Goal: Task Accomplishment & Management: Manage account settings

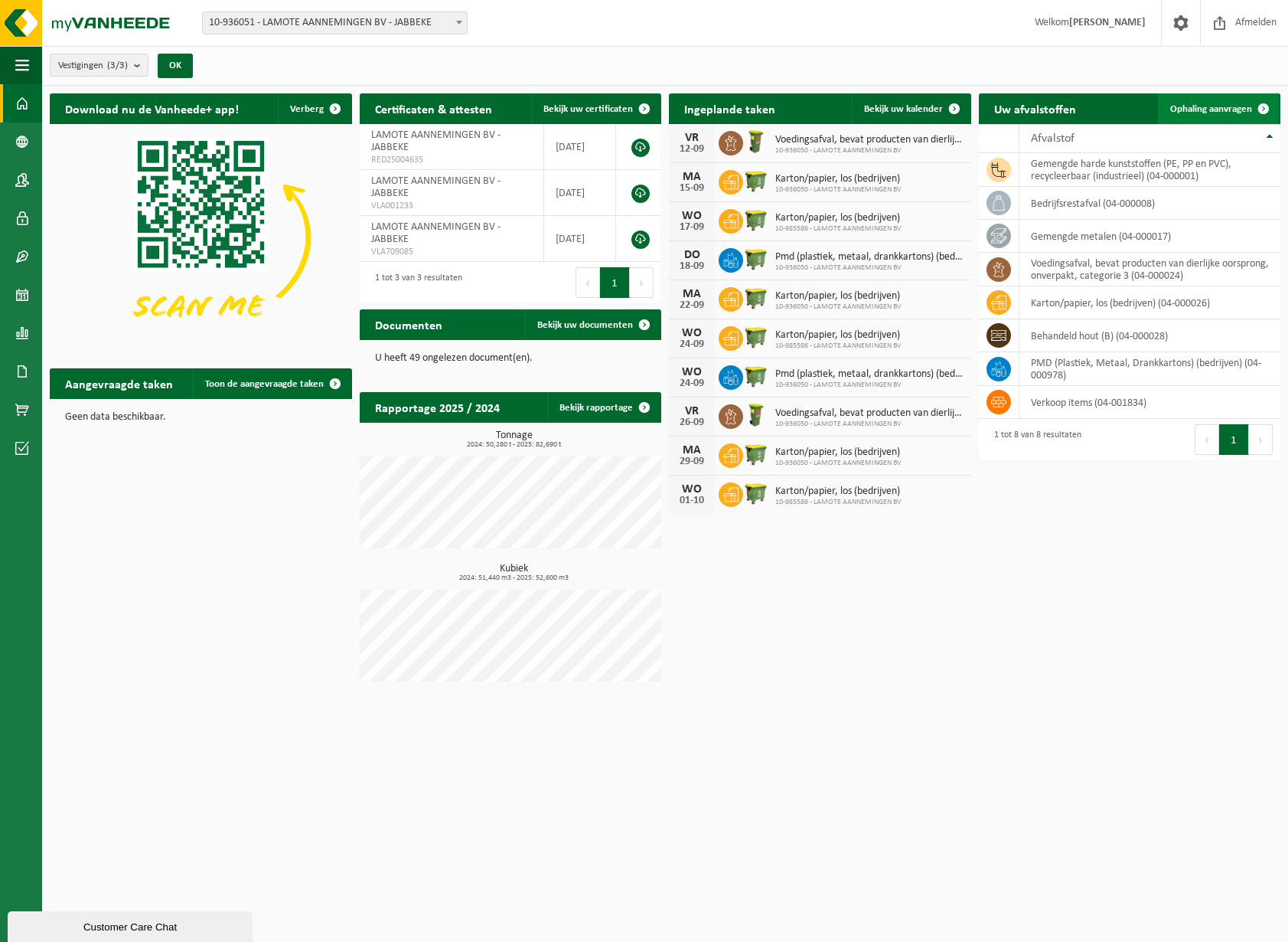
click at [1259, 106] on span at bounding box center [1263, 108] width 30 height 30
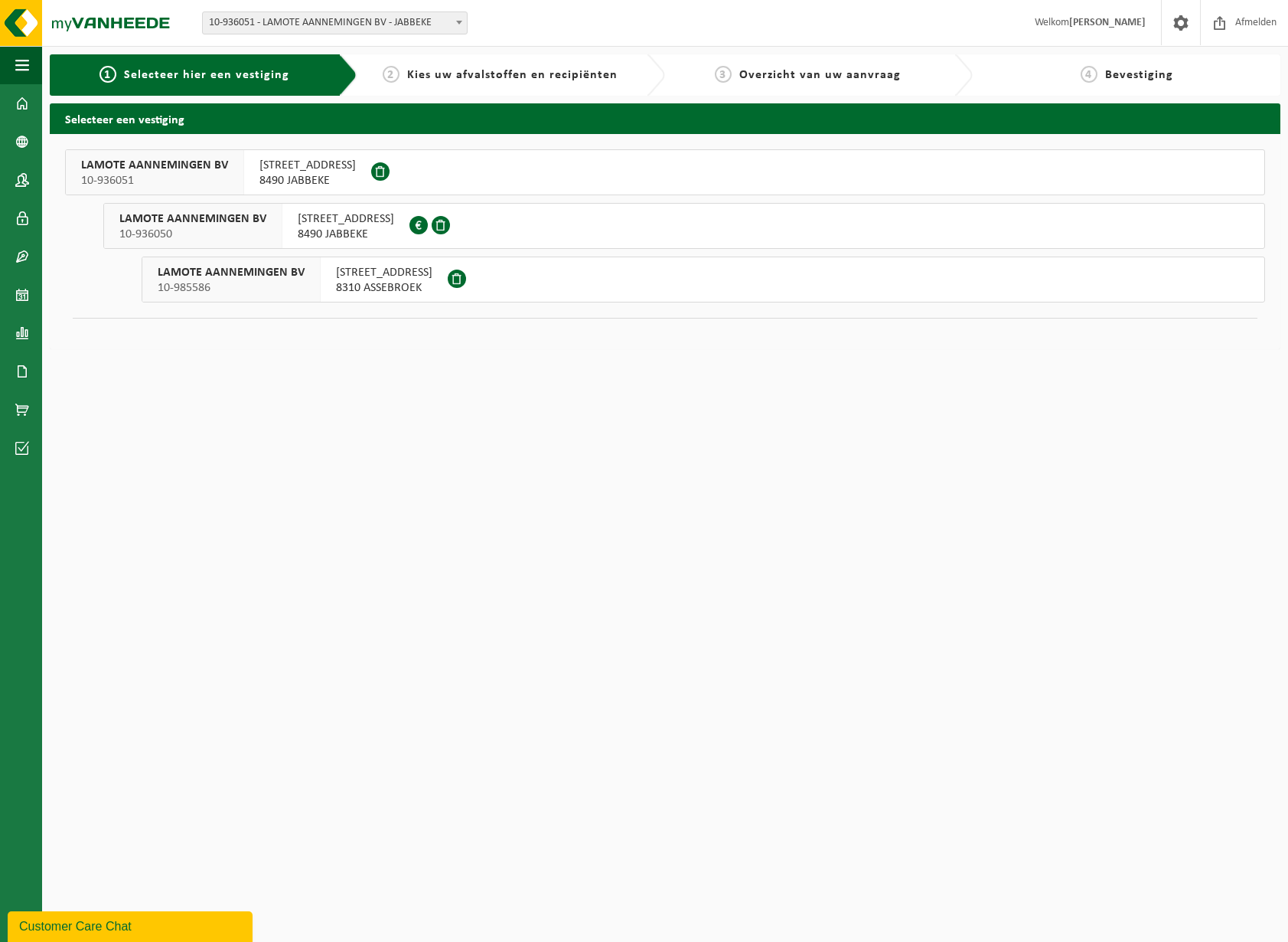
click at [305, 168] on span "LEGEWEG 2B" at bounding box center [307, 165] width 96 height 16
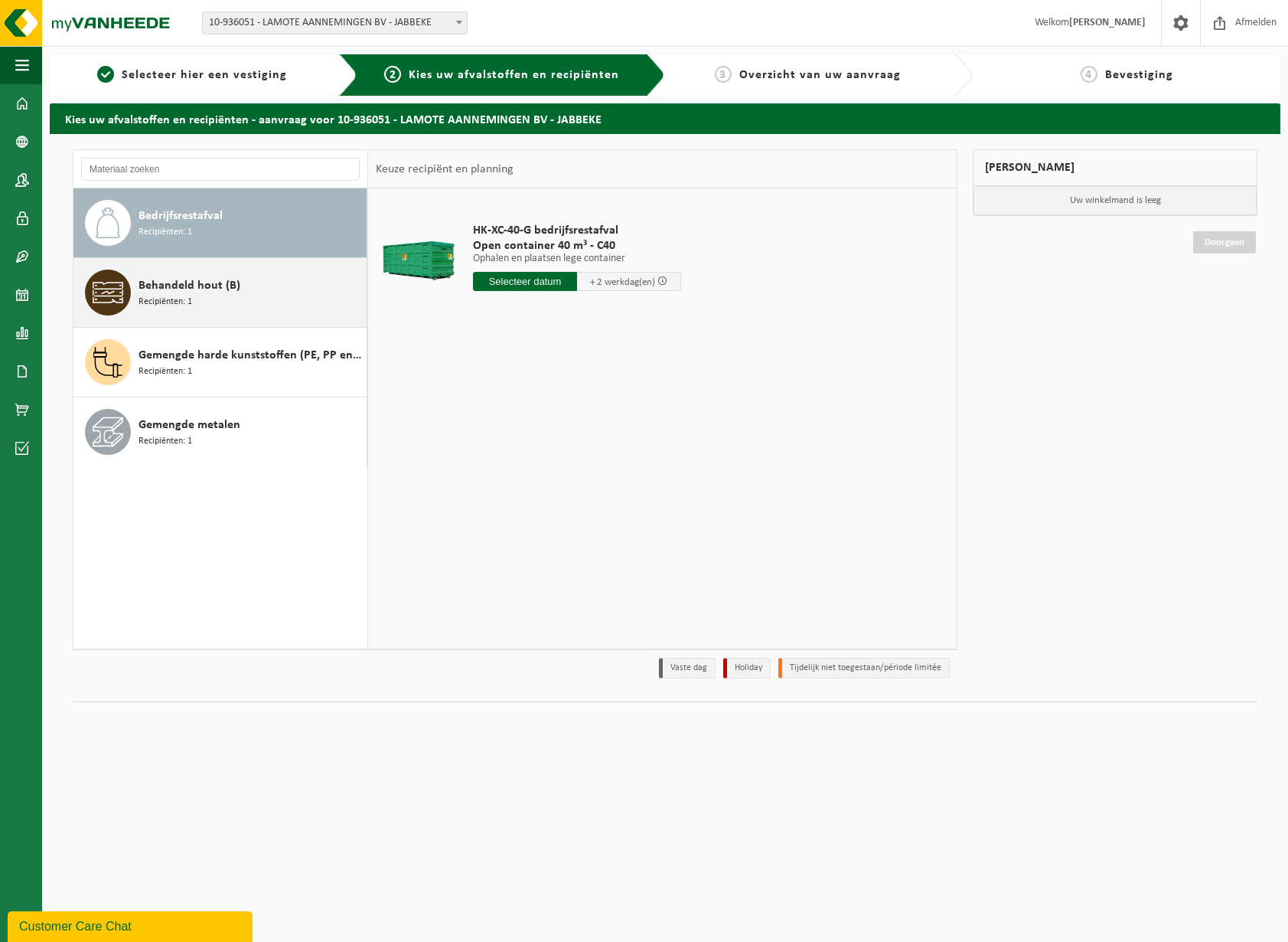
click at [225, 288] on span "Behandeld hout (B)" at bounding box center [190, 285] width 102 height 18
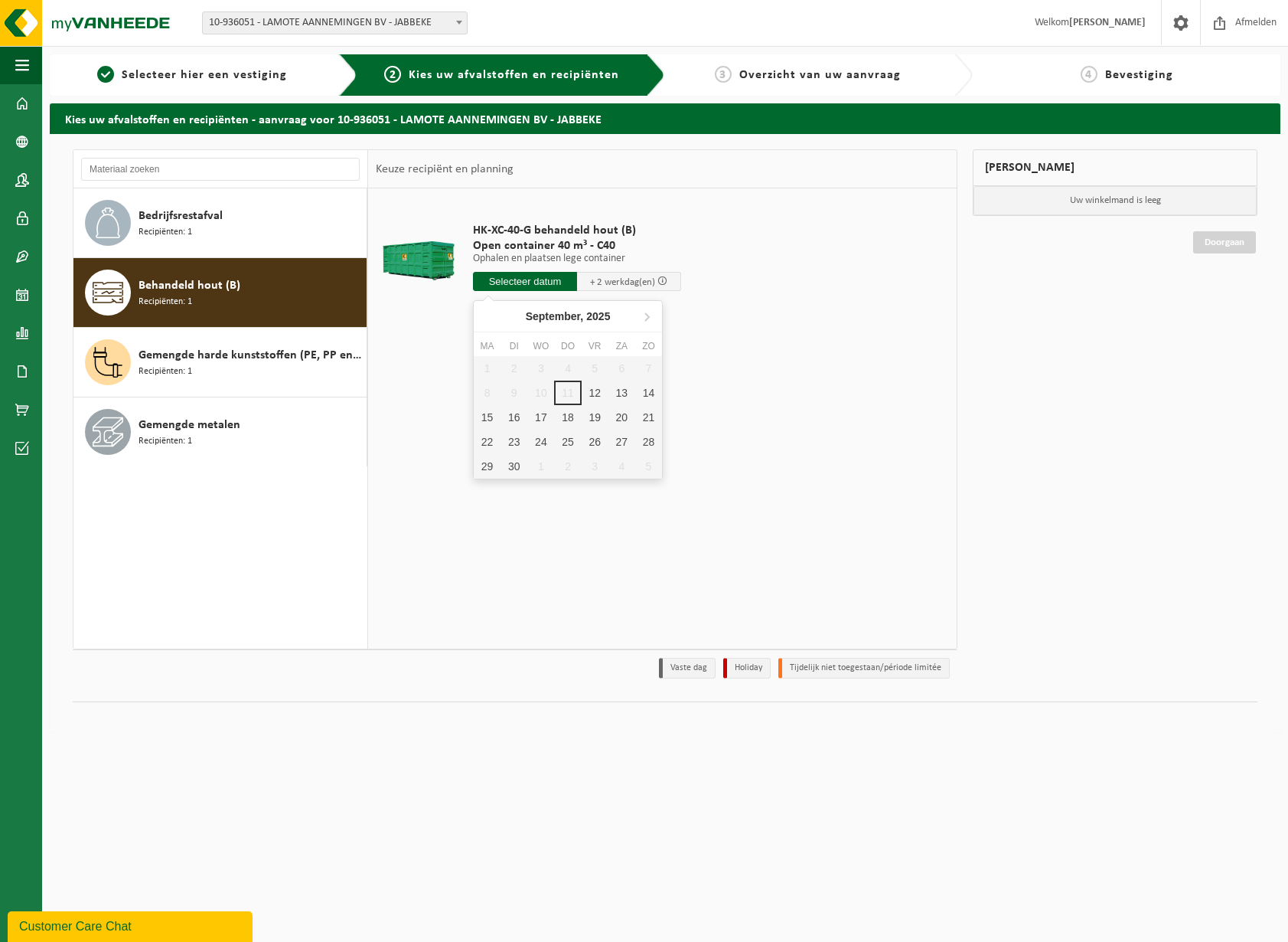
click at [529, 282] on input "text" at bounding box center [525, 281] width 104 height 19
click at [587, 391] on div "12" at bounding box center [595, 392] width 27 height 24
type input "Van 2025-09-12"
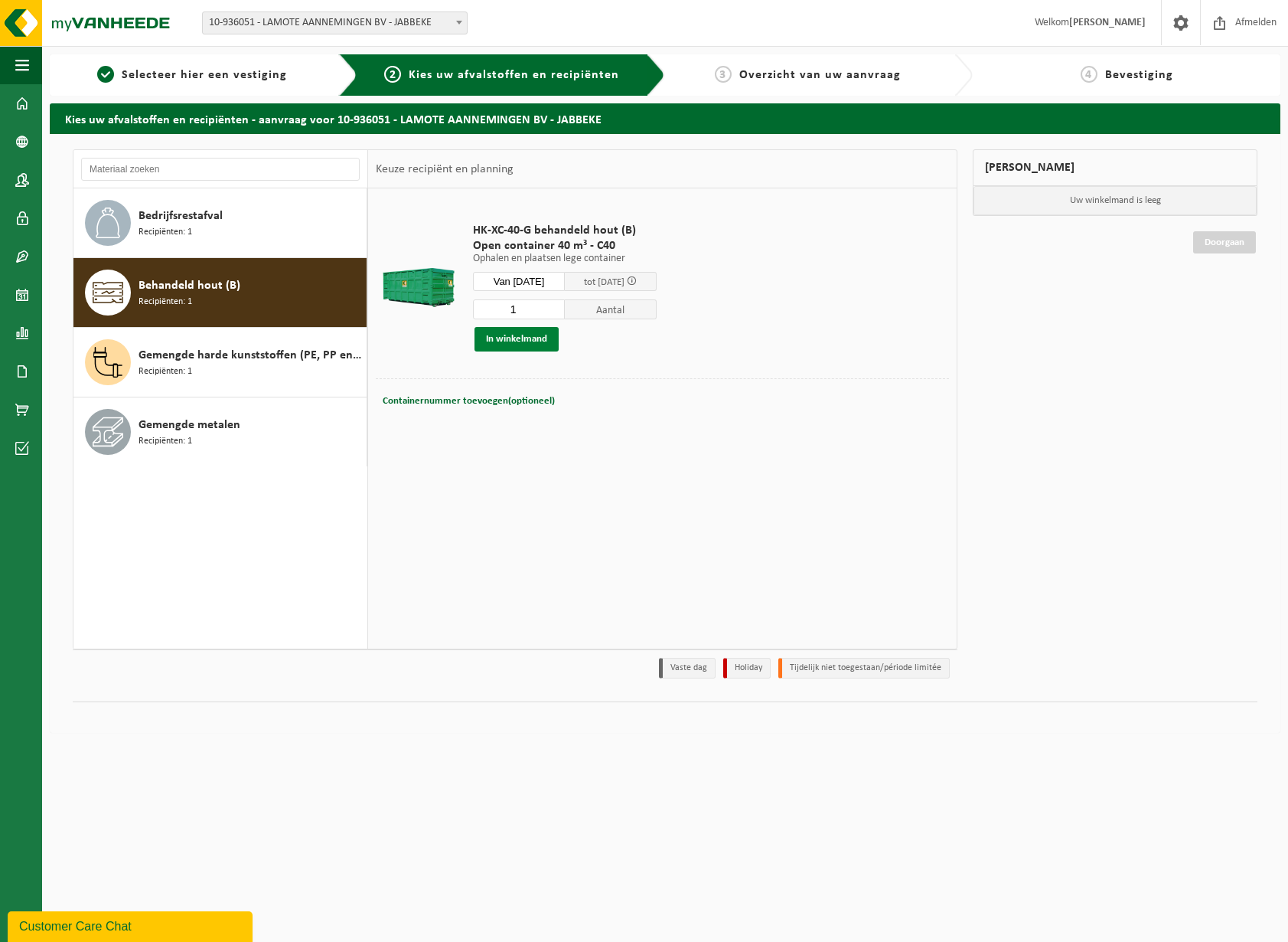
click at [520, 339] on button "In winkelmand" at bounding box center [516, 339] width 84 height 24
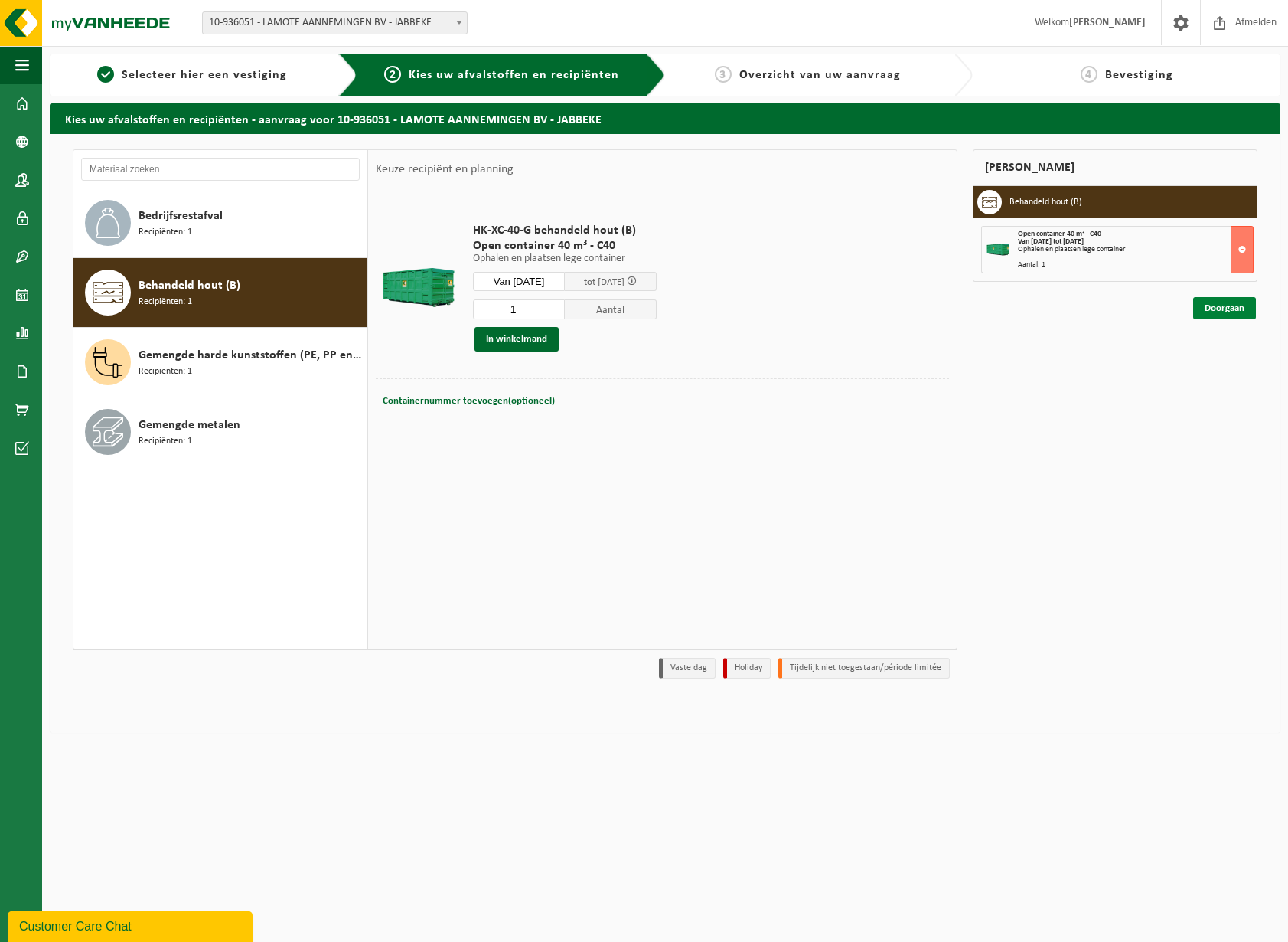
click at [1219, 311] on link "Doorgaan" at bounding box center [1225, 308] width 63 height 23
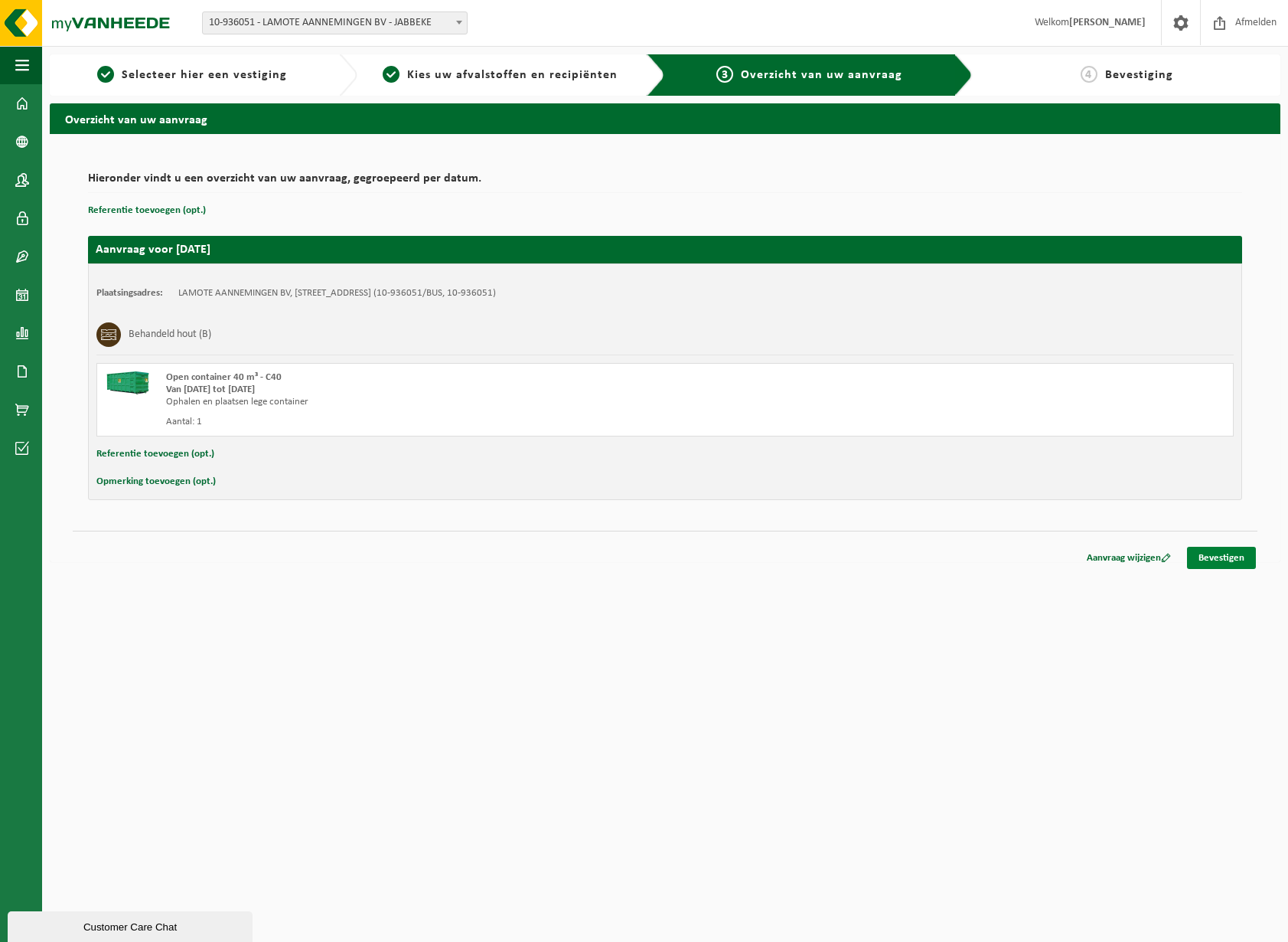
click at [1226, 564] on link "Bevestigen" at bounding box center [1221, 558] width 69 height 23
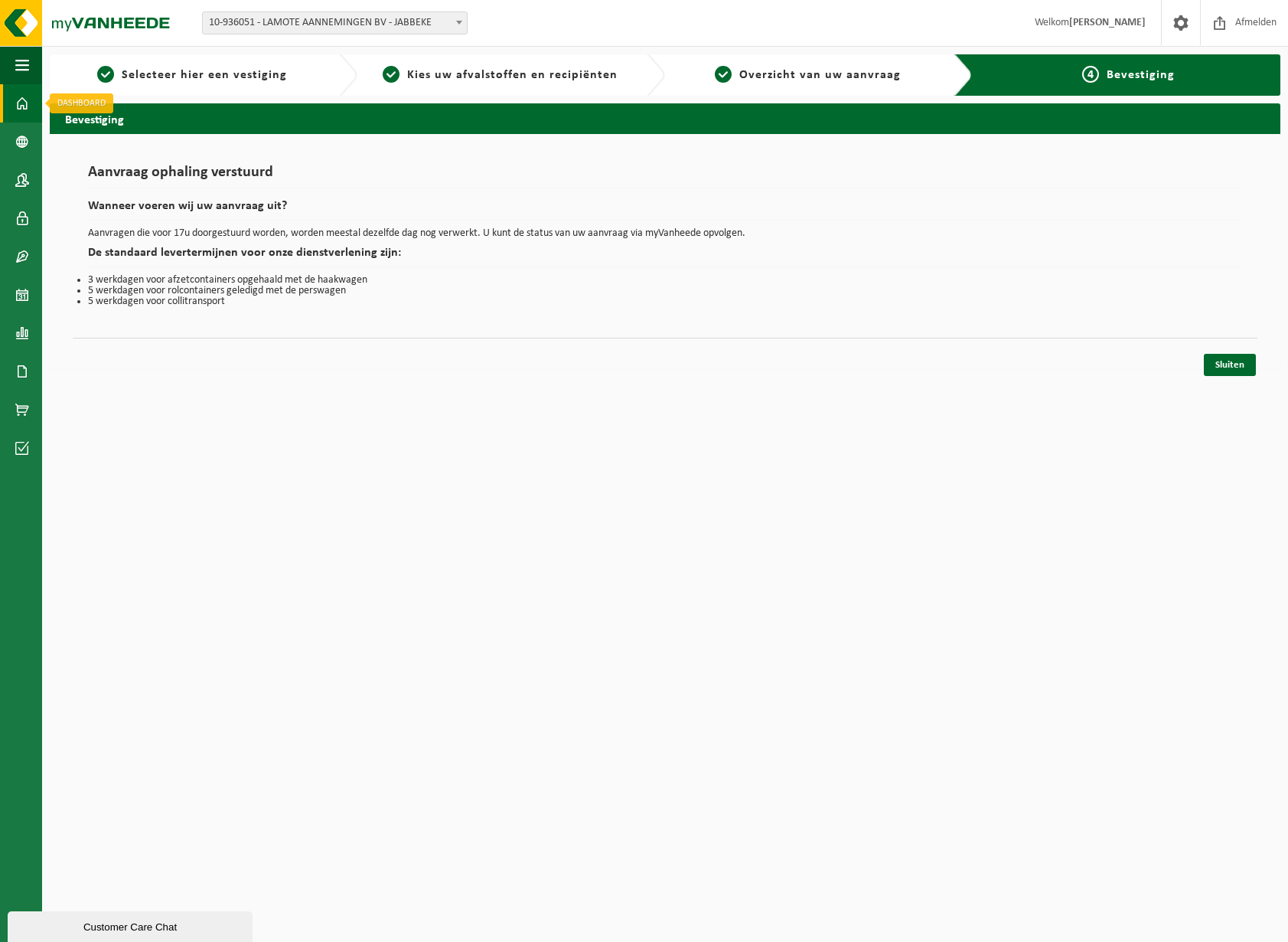
click at [28, 108] on span at bounding box center [23, 103] width 14 height 38
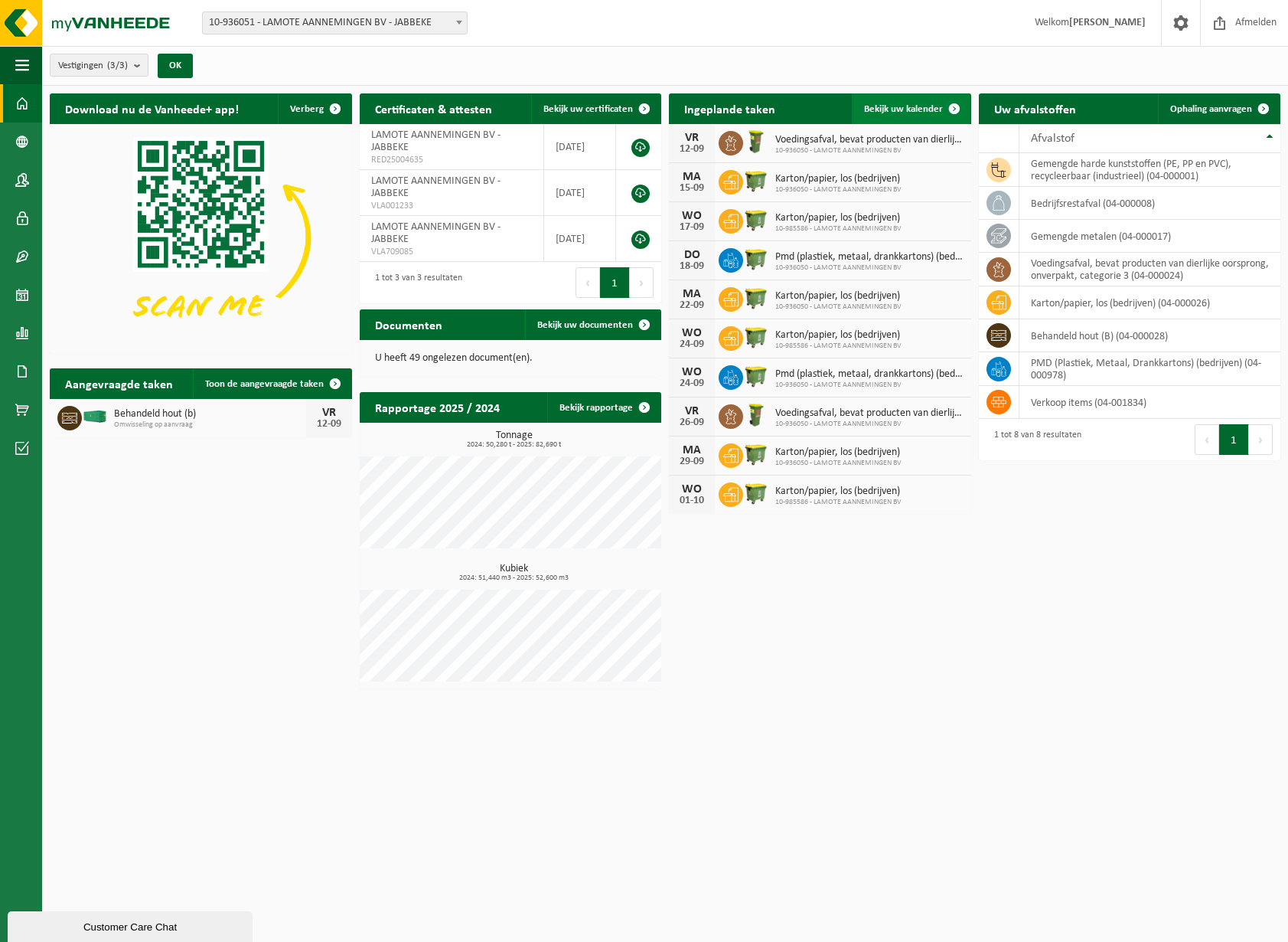
click at [956, 100] on span at bounding box center [954, 108] width 30 height 30
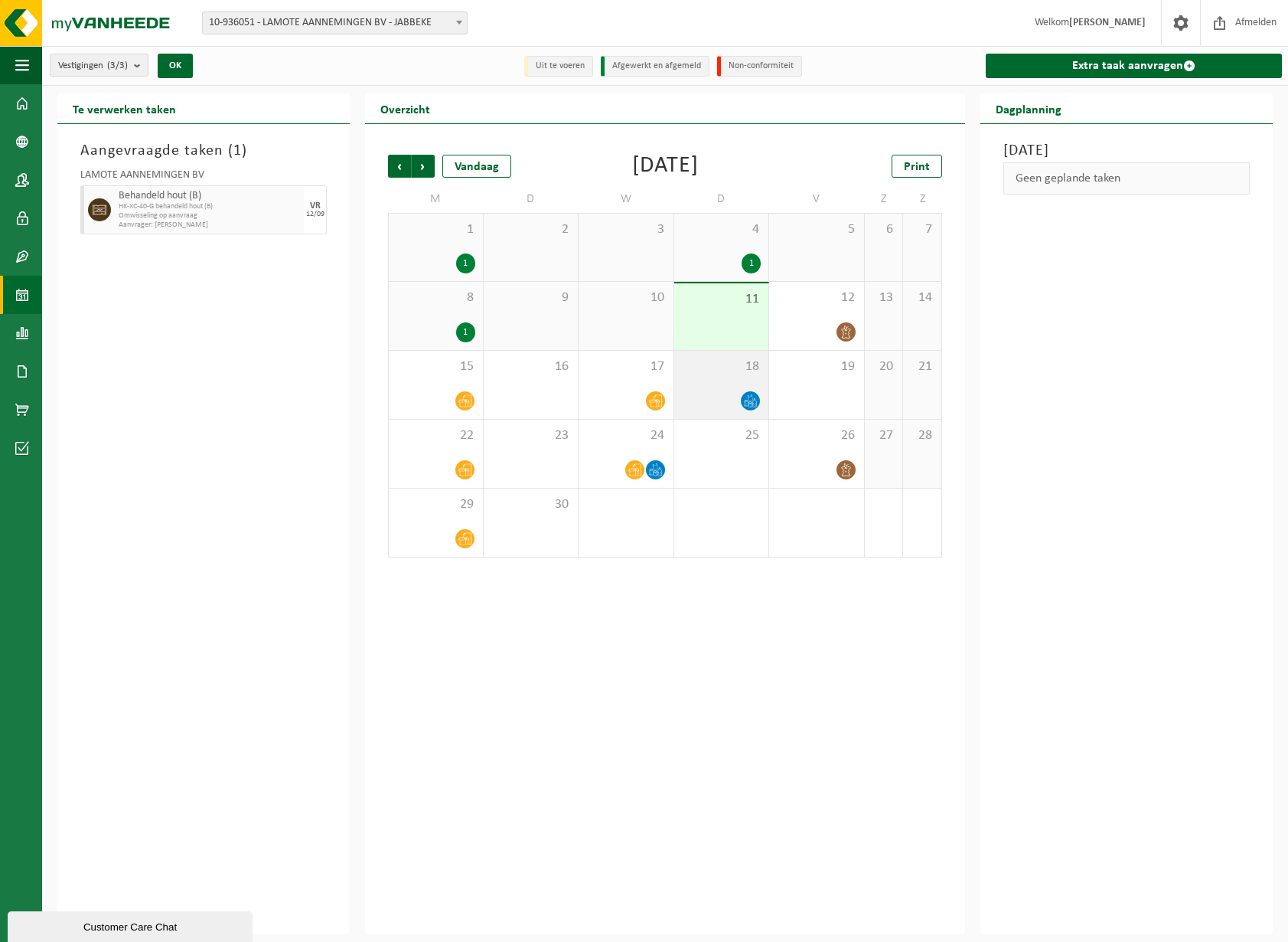
click at [710, 393] on div at bounding box center [722, 401] width 80 height 21
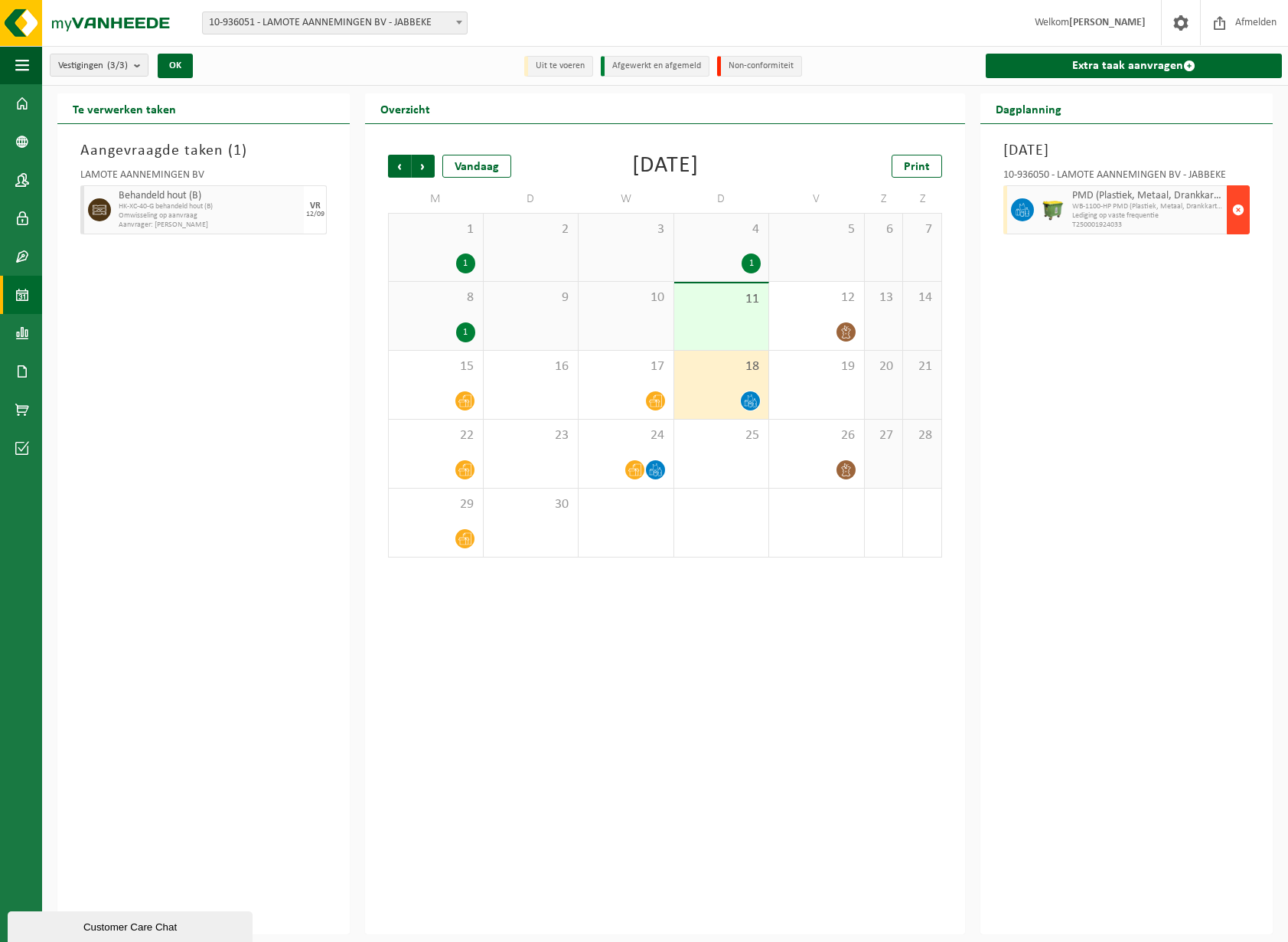
click at [1233, 212] on span "button" at bounding box center [1239, 210] width 12 height 30
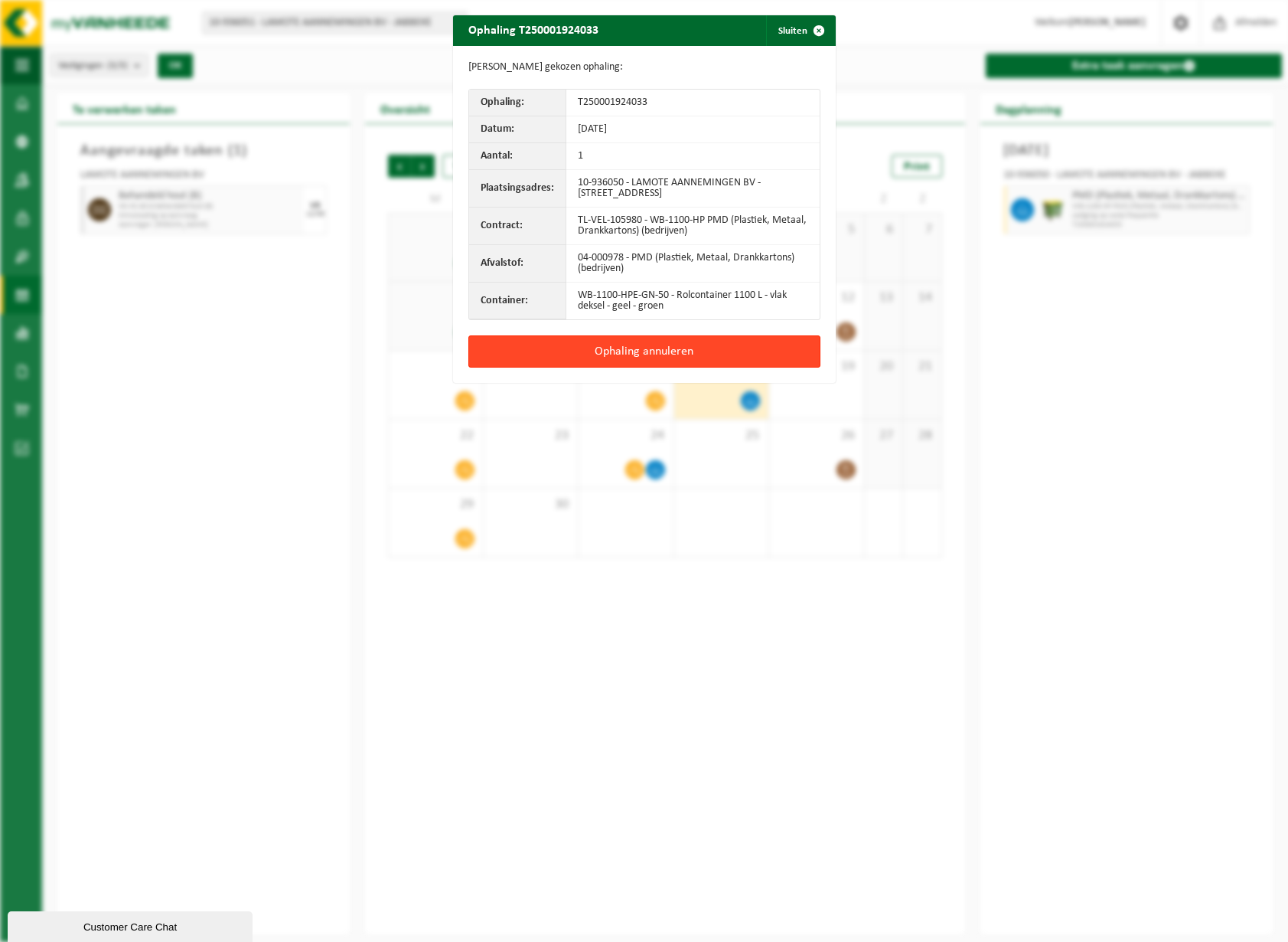
click at [648, 346] on button "Ophaling annuleren" at bounding box center [644, 351] width 352 height 32
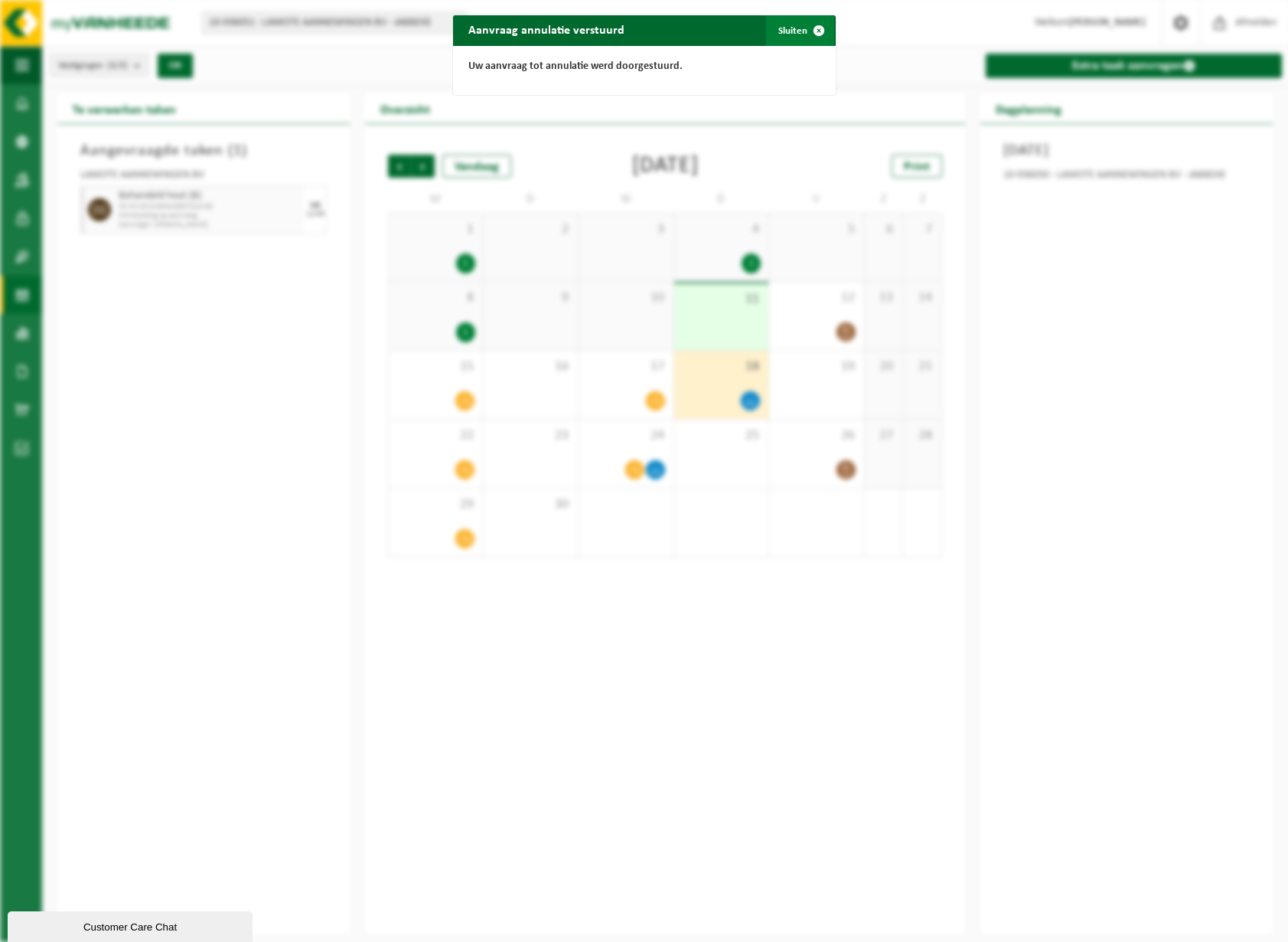
click at [812, 36] on span "button" at bounding box center [818, 30] width 30 height 30
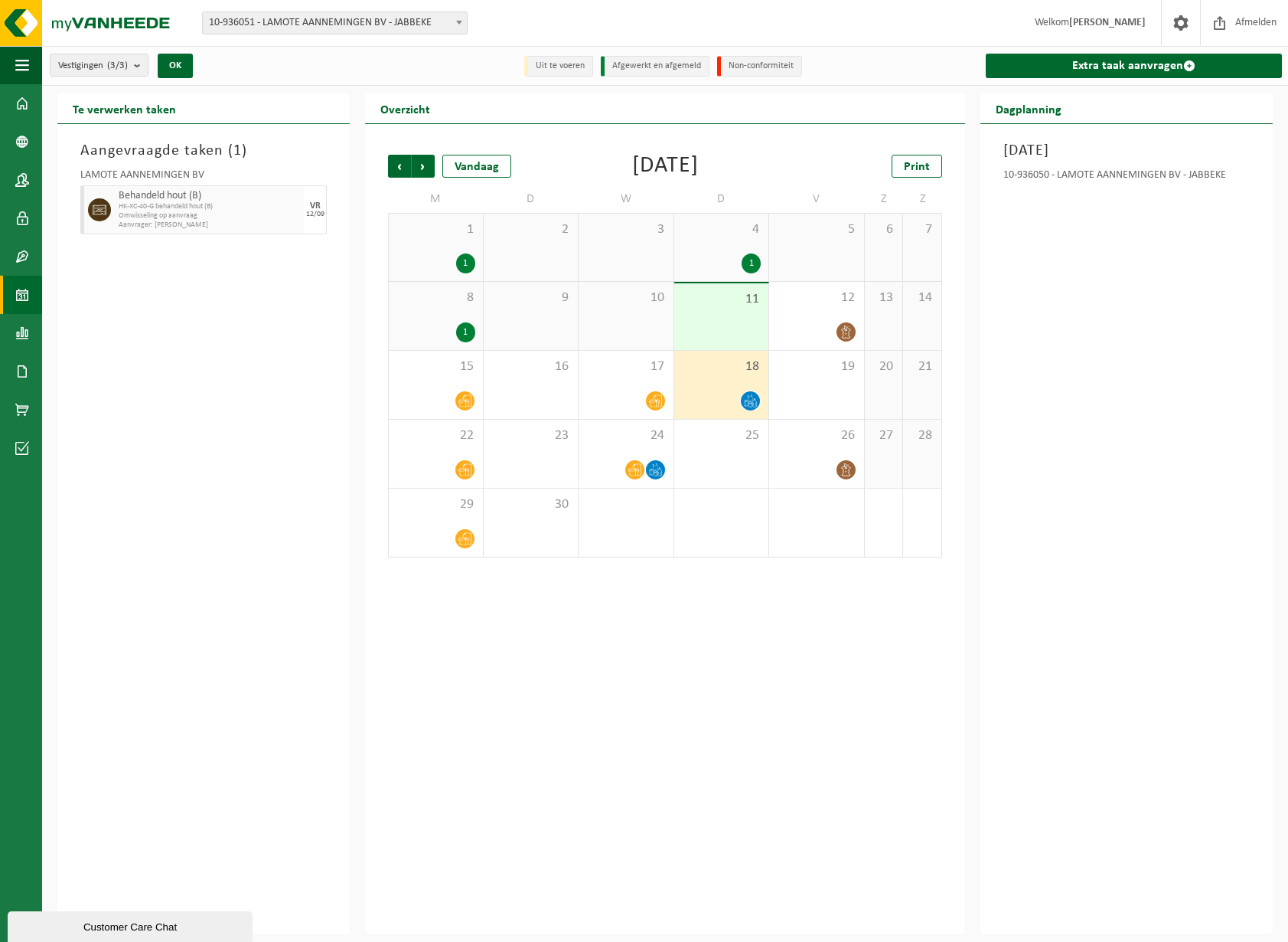
click at [1082, 410] on div "Donderdag 18 september 2025 10-936050 - LAMOTE AANNEMINGEN BV - JABBEKE" at bounding box center [1127, 529] width 293 height 810
click at [849, 328] on icon at bounding box center [846, 332] width 13 height 13
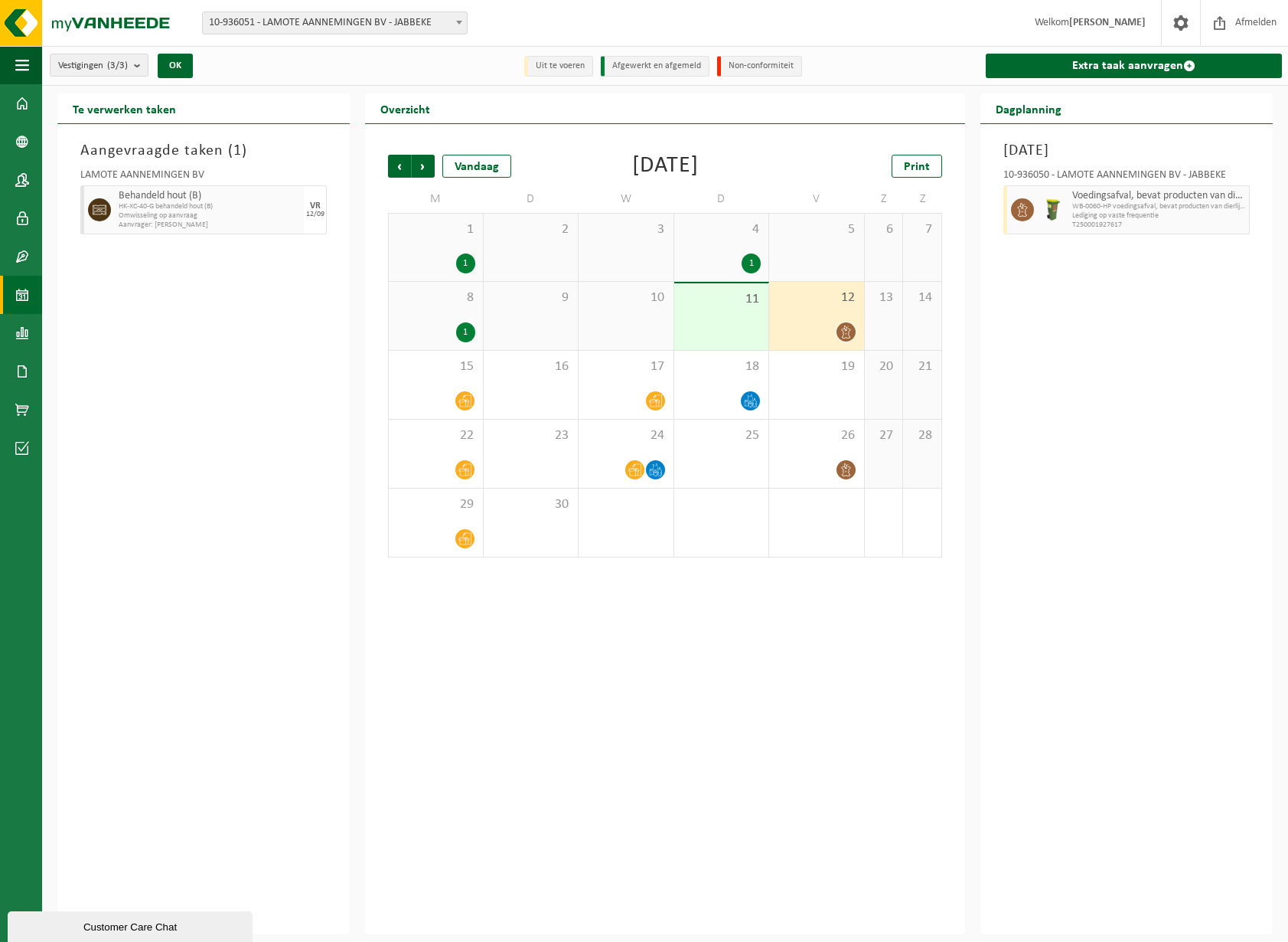
click at [1020, 323] on div "Vrijdag 12 september 2025 10-936050 - LAMOTE AANNEMINGEN BV - JABBEKE Voedingsa…" at bounding box center [1127, 529] width 293 height 810
click at [17, 108] on span at bounding box center [23, 103] width 14 height 38
